Goal: Task Accomplishment & Management: Use online tool/utility

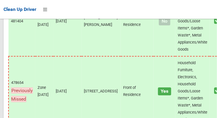
scroll to position [3736, 0]
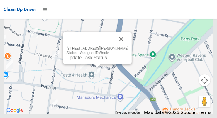
click at [122, 46] on button "Close" at bounding box center [121, 39] width 14 height 14
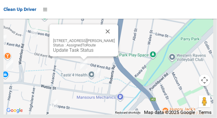
click at [114, 38] on button "Close" at bounding box center [108, 31] width 14 height 14
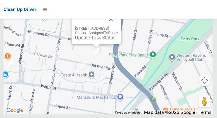
click at [118, 26] on button "Close" at bounding box center [111, 19] width 14 height 14
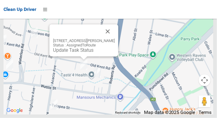
click at [108, 38] on button "Close" at bounding box center [108, 31] width 14 height 14
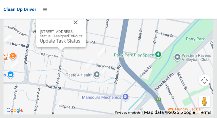
click at [83, 29] on button "Close" at bounding box center [76, 22] width 14 height 14
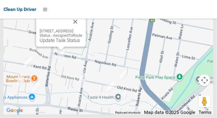
click at [82, 29] on button "Close" at bounding box center [75, 22] width 14 height 14
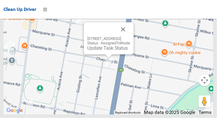
click at [130, 36] on button "Close" at bounding box center [123, 29] width 14 height 14
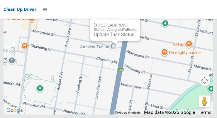
click at [137, 23] on button "Close" at bounding box center [130, 16] width 14 height 14
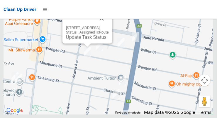
click at [109, 26] on button "Close" at bounding box center [102, 18] width 14 height 14
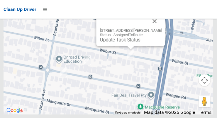
click at [156, 28] on button "Close" at bounding box center [155, 21] width 14 height 14
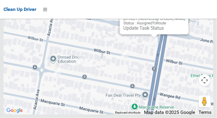
click at [185, 16] on button "Close" at bounding box center [178, 9] width 14 height 14
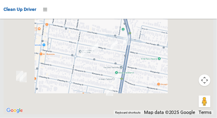
scroll to position [3736, 0]
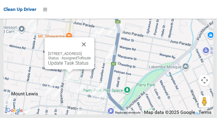
click at [91, 51] on button "Close" at bounding box center [84, 44] width 14 height 14
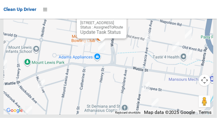
click at [123, 21] on button "Close" at bounding box center [116, 13] width 14 height 14
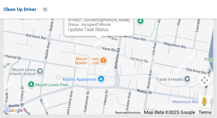
click at [128, 18] on button "Close" at bounding box center [123, 11] width 14 height 14
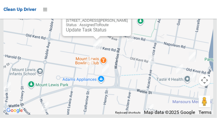
click at [124, 18] on button "Close" at bounding box center [121, 11] width 14 height 14
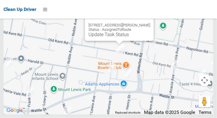
click at [147, 23] on button "Close" at bounding box center [143, 16] width 14 height 14
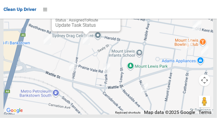
scroll to position [3711, 0]
click at [117, 14] on button "Close" at bounding box center [110, 6] width 14 height 14
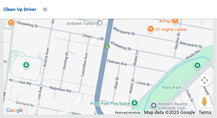
click at [97, 14] on link "Update Task Status" at bounding box center [100, 12] width 41 height 6
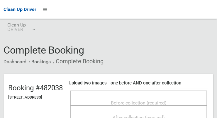
click at [163, 100] on span "Before collection (required)" at bounding box center [139, 103] width 56 height 6
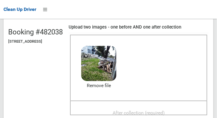
scroll to position [55, 0]
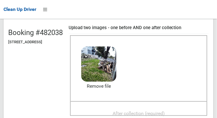
click at [146, 113] on span "After collection (required)" at bounding box center [139, 113] width 52 height 6
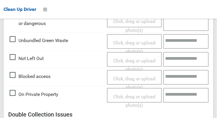
scroll to position [531, 0]
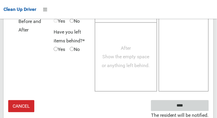
click at [193, 107] on input "****" at bounding box center [180, 105] width 58 height 11
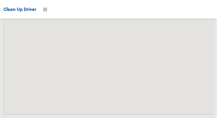
scroll to position [3642, 0]
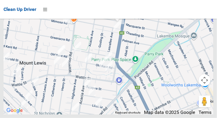
scroll to position [3688, 0]
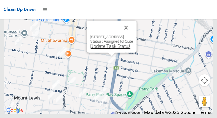
click at [104, 49] on link "Update Task Status" at bounding box center [110, 46] width 41 height 6
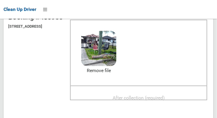
scroll to position [70, 0]
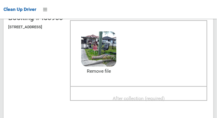
click at [154, 101] on span "After collection (required)" at bounding box center [139, 98] width 52 height 6
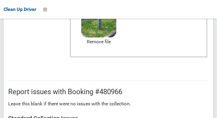
scroll to position [531, 0]
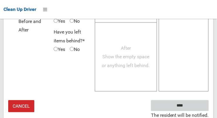
click at [198, 108] on input "****" at bounding box center [180, 105] width 58 height 11
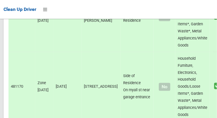
scroll to position [3688, 0]
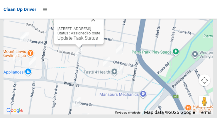
click at [100, 26] on button "Close" at bounding box center [93, 19] width 14 height 14
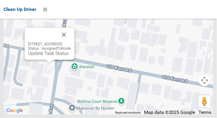
click at [71, 42] on button "Close" at bounding box center [64, 35] width 14 height 14
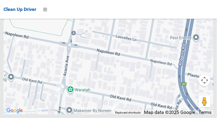
scroll to position [3688, 0]
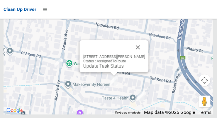
click at [140, 54] on button "Close" at bounding box center [138, 47] width 14 height 14
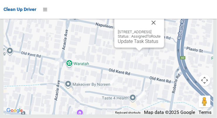
click at [134, 44] on link "Update Task Status" at bounding box center [138, 41] width 41 height 6
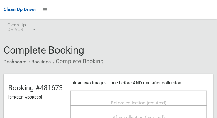
click at [167, 101] on span "Before collection (required)" at bounding box center [139, 103] width 56 height 6
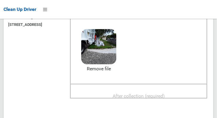
scroll to position [75, 0]
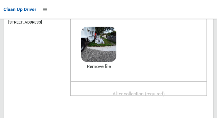
click at [160, 96] on span "After collection (required)" at bounding box center [139, 94] width 52 height 6
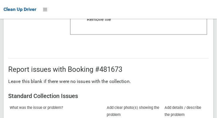
scroll to position [531, 0]
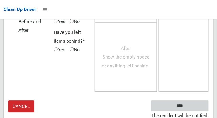
click at [199, 107] on input "****" at bounding box center [180, 105] width 58 height 11
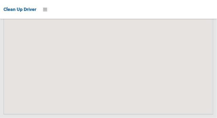
scroll to position [3688, 0]
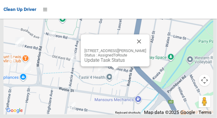
click at [145, 48] on button "Close" at bounding box center [139, 41] width 14 height 14
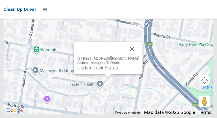
click at [135, 56] on button "Close" at bounding box center [132, 49] width 14 height 14
click at [106, 70] on link "Update Task Status" at bounding box center [97, 68] width 41 height 6
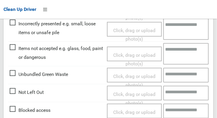
scroll to position [205, 0]
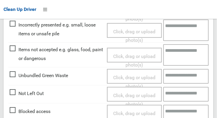
click at [14, 109] on span "Blocked access" at bounding box center [30, 111] width 41 height 9
click at [144, 110] on span "Click, drag or upload photo(s)" at bounding box center [134, 117] width 42 height 14
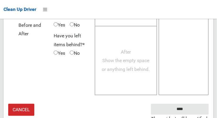
scroll to position [429, 0]
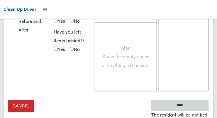
click at [196, 105] on input "****" at bounding box center [180, 105] width 58 height 11
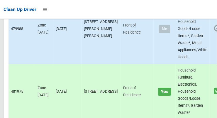
scroll to position [3688, 0]
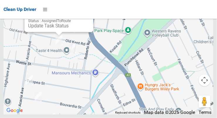
click at [56, 28] on link "Update Task Status" at bounding box center [48, 26] width 41 height 6
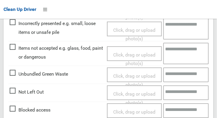
scroll to position [217, 0]
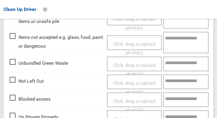
click at [11, 98] on span "Blocked access" at bounding box center [30, 99] width 41 height 9
click at [145, 102] on span "Click, drag or upload photo(s)" at bounding box center [134, 105] width 42 height 14
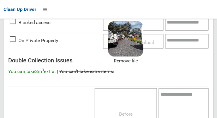
scroll to position [429, 0]
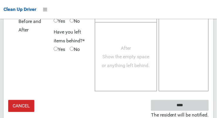
click at [198, 106] on input "****" at bounding box center [180, 105] width 58 height 11
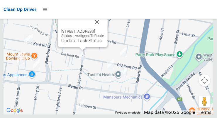
scroll to position [3688, 0]
click at [78, 43] on link "Update Task Status" at bounding box center [81, 41] width 41 height 6
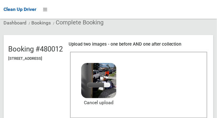
scroll to position [58, 0]
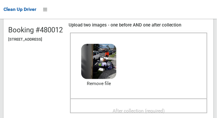
click at [165, 109] on span "After collection (required)" at bounding box center [139, 111] width 52 height 6
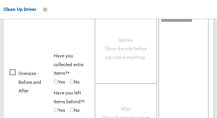
scroll to position [531, 0]
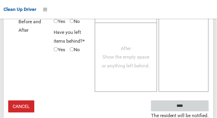
click at [193, 107] on input "****" at bounding box center [180, 105] width 58 height 11
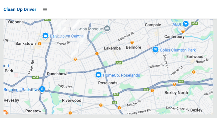
scroll to position [3542, 0]
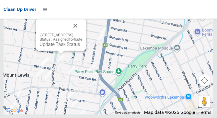
click at [48, 47] on link "Update Task Status" at bounding box center [60, 44] width 41 height 6
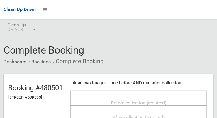
click at [159, 100] on span "Before collection (required)" at bounding box center [139, 103] width 56 height 6
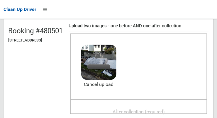
scroll to position [56, 0]
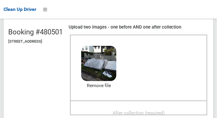
click at [160, 110] on span "After collection (required)" at bounding box center [139, 113] width 52 height 6
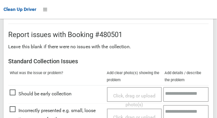
scroll to position [353, 0]
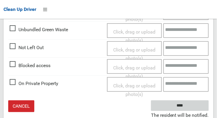
click at [195, 106] on input "****" at bounding box center [180, 105] width 58 height 11
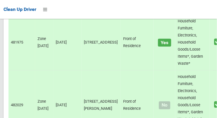
scroll to position [3542, 0]
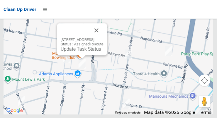
click at [104, 37] on button "Close" at bounding box center [97, 30] width 14 height 14
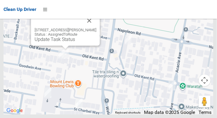
click at [64, 42] on link "Update Task Status" at bounding box center [55, 39] width 41 height 6
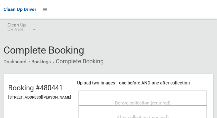
click at [144, 97] on div "Before collection (required)" at bounding box center [143, 102] width 116 height 11
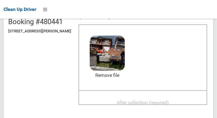
scroll to position [67, 0]
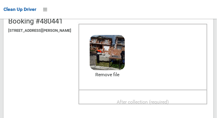
click at [168, 104] on span "After collection (required)" at bounding box center [143, 102] width 52 height 6
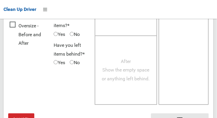
scroll to position [531, 0]
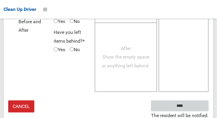
click at [196, 105] on input "****" at bounding box center [180, 105] width 58 height 11
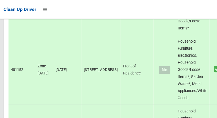
scroll to position [3542, 0]
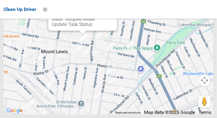
click at [77, 27] on link "Update Task Status" at bounding box center [72, 24] width 41 height 6
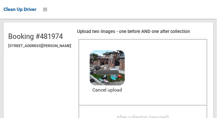
scroll to position [60, 0]
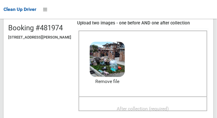
click at [169, 106] on span "After collection (required)" at bounding box center [143, 109] width 52 height 6
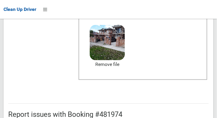
scroll to position [531, 0]
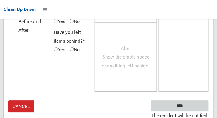
click at [196, 107] on input "****" at bounding box center [180, 105] width 58 height 11
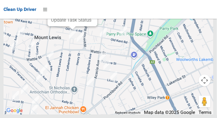
scroll to position [3542, 0]
click at [71, 23] on link "Update Task Status" at bounding box center [71, 20] width 41 height 6
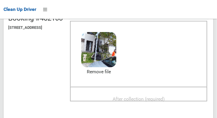
scroll to position [70, 0]
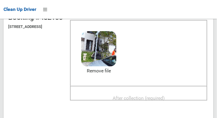
click at [165, 99] on span "After collection (required)" at bounding box center [139, 98] width 52 height 6
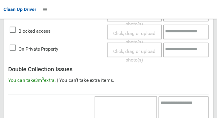
scroll to position [531, 0]
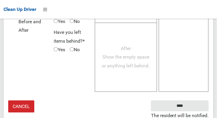
click at [199, 111] on small "The resident will be notified." at bounding box center [180, 115] width 58 height 9
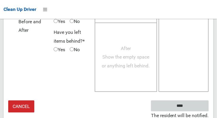
click at [197, 106] on input "****" at bounding box center [180, 105] width 58 height 11
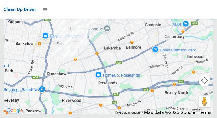
scroll to position [3542, 0]
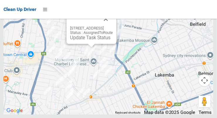
click at [84, 40] on link "Update Task Status" at bounding box center [90, 38] width 41 height 6
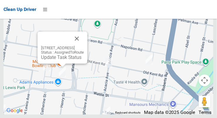
click at [50, 63] on div "56 St Charbel Way, PUNCHBOWL NSW 2196 Status : AssignedToRoute Update Task Stat…" at bounding box center [63, 47] width 50 height 32
click at [41, 60] on link "Update Task Status" at bounding box center [61, 57] width 41 height 6
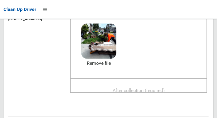
scroll to position [79, 0]
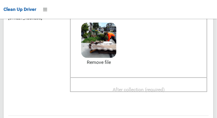
click at [165, 89] on span "After collection (required)" at bounding box center [139, 90] width 52 height 6
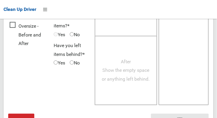
scroll to position [531, 0]
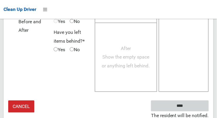
click at [198, 107] on input "****" at bounding box center [180, 105] width 58 height 11
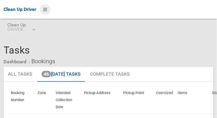
click at [44, 11] on icon at bounding box center [45, 9] width 4 height 10
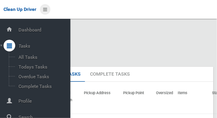
scroll to position [31, 0]
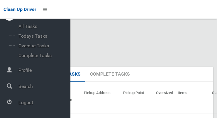
click at [21, 104] on span "Logout" at bounding box center [44, 103] width 54 height 6
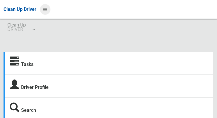
click at [44, 10] on icon at bounding box center [45, 9] width 4 height 10
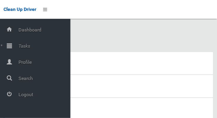
click at [12, 48] on div at bounding box center [10, 46] width 12 height 12
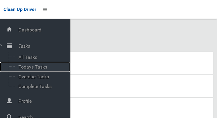
click at [24, 68] on span "Todays Tasks" at bounding box center [41, 67] width 49 height 6
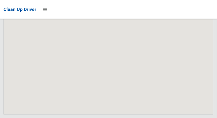
scroll to position [4615, 0]
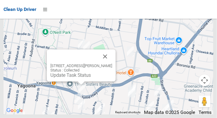
click at [109, 63] on button "Close" at bounding box center [105, 56] width 14 height 14
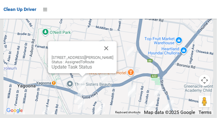
click at [113, 55] on button "Close" at bounding box center [107, 48] width 14 height 14
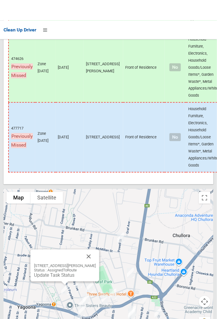
scroll to position [4406, 0]
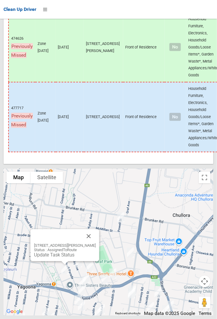
click at [177, 117] on div "[STREET_ADDRESS][PERSON_NAME] Status : AssignedToRoute Update Task Status" at bounding box center [109, 241] width 210 height 147
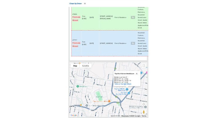
scroll to position [4389, 0]
